Goal: Transaction & Acquisition: Subscribe to service/newsletter

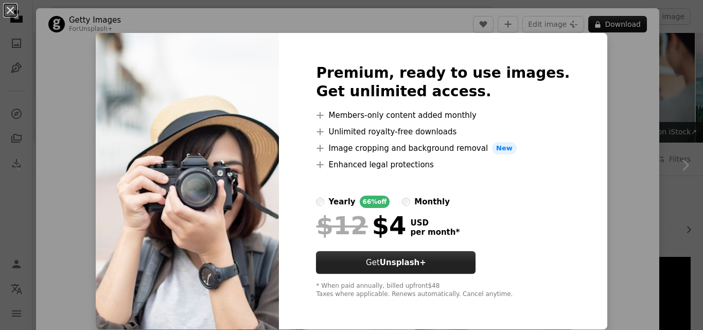
click at [419, 270] on button "Get Unsplash+" at bounding box center [395, 262] width 159 height 23
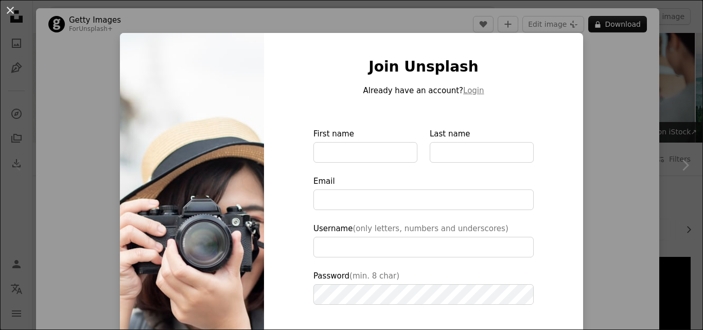
click at [562, 38] on div "Join Unsplash Already have an account? Login First name Last name Email Usernam…" at bounding box center [423, 233] width 319 height 400
click at [552, 13] on div "An X shape Join Unsplash Already have an account? Login First name Last name Em…" at bounding box center [351, 165] width 703 height 330
click at [552, 13] on header "Getty Images For Unsplash+ A heart A plus sign Edit image Plus sign for Unsplas…" at bounding box center [347, 24] width 623 height 32
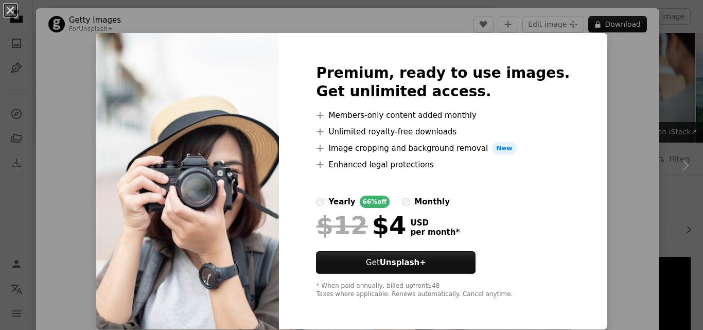
click at [552, 22] on div "An X shape Premium, ready to use images. Get unlimited access. A plus sign Memb…" at bounding box center [351, 165] width 703 height 330
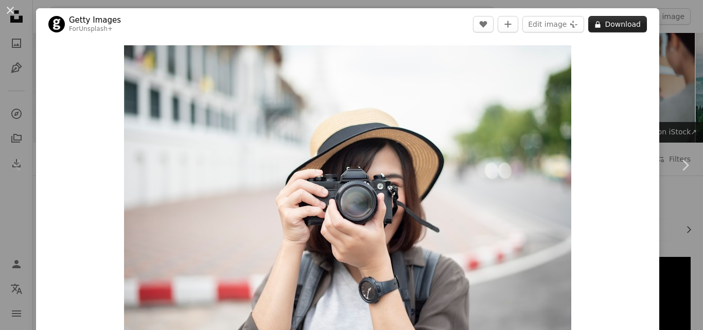
click at [595, 24] on icon "A lock" at bounding box center [598, 25] width 8 height 8
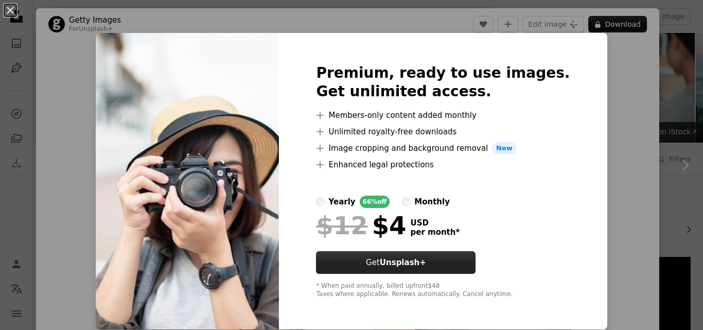
scroll to position [1, 0]
click at [426, 259] on strong "Unsplash+" at bounding box center [403, 262] width 46 height 9
